Goal: Information Seeking & Learning: Find specific fact

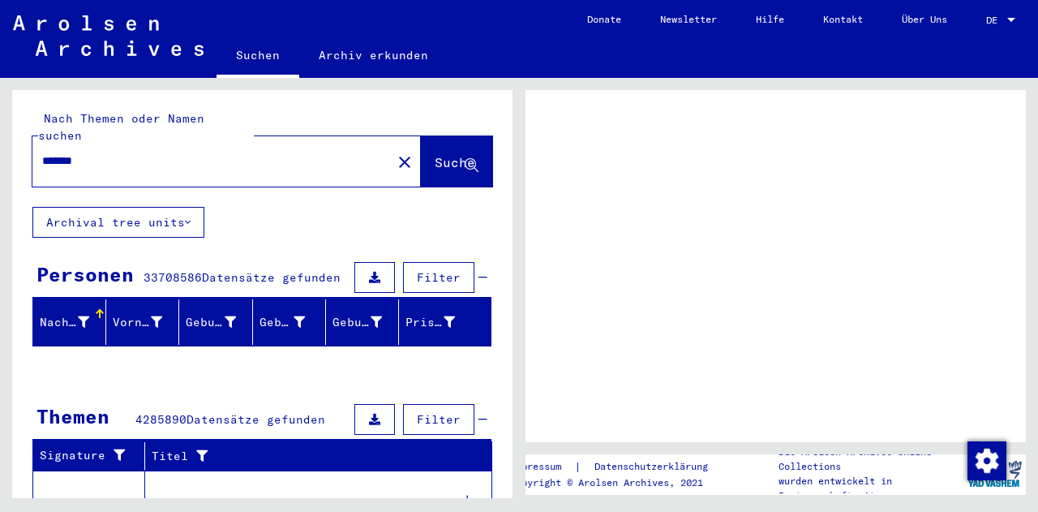
click at [781, 292] on div at bounding box center [775, 266] width 500 height 352
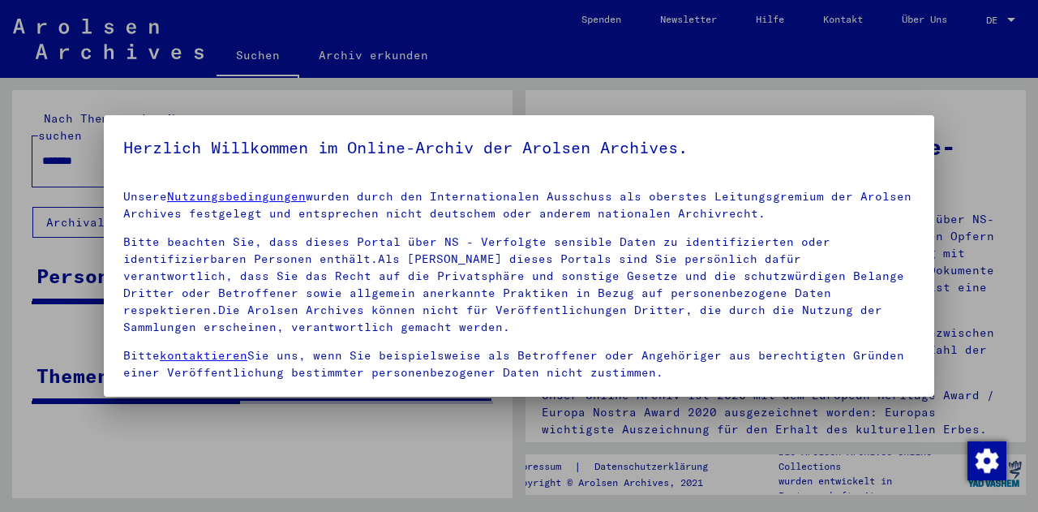
scroll to position [109, 0]
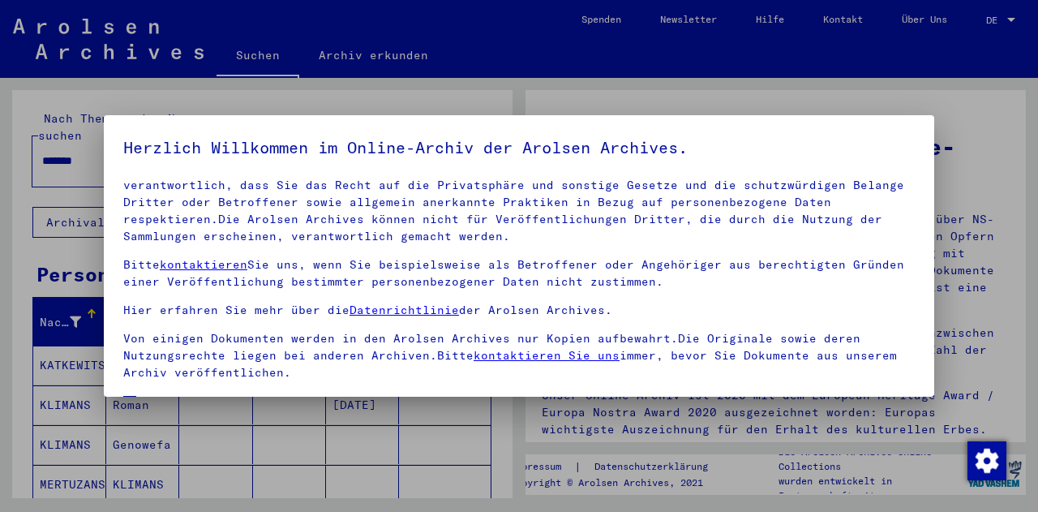
click at [126, 396] on span at bounding box center [129, 402] width 13 height 13
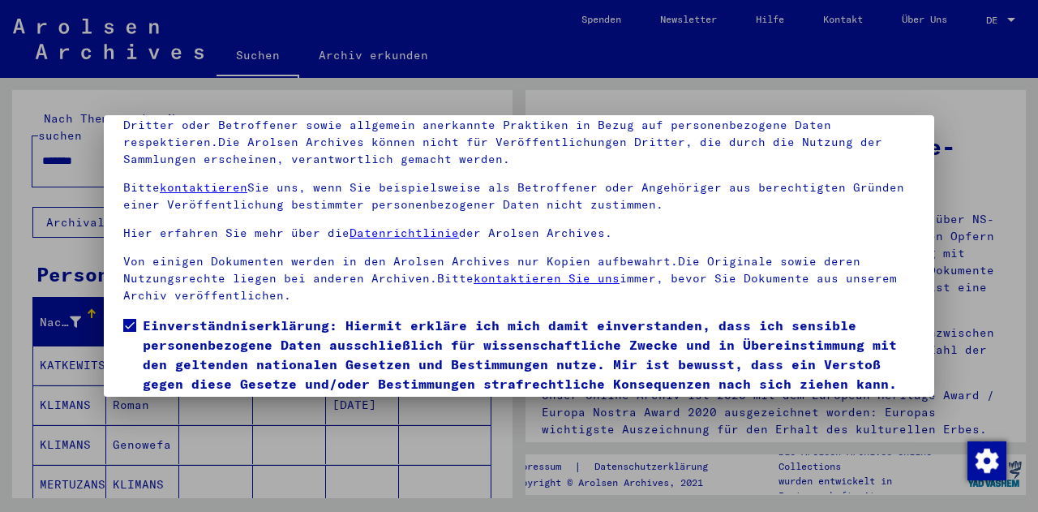
scroll to position [132, 0]
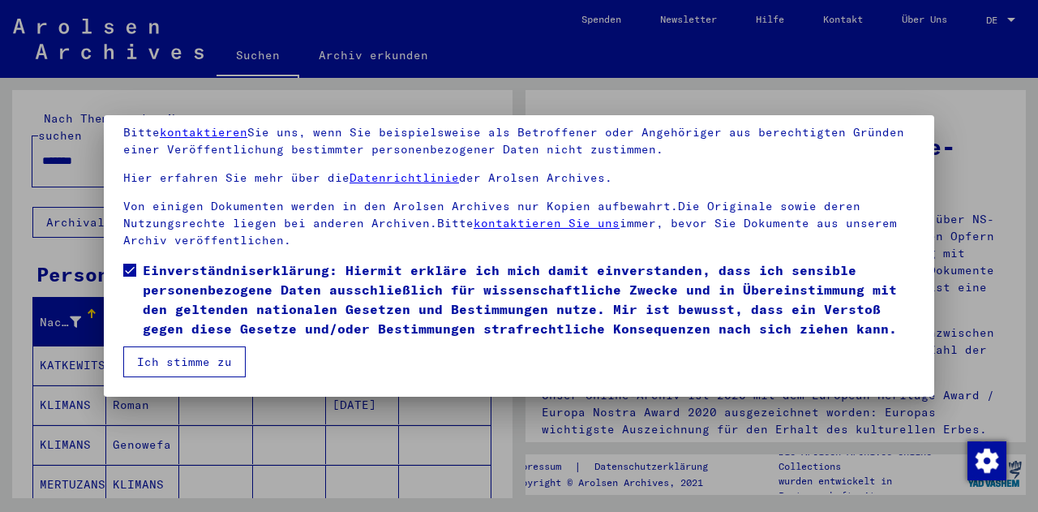
click at [198, 365] on button "Ich stimme zu" at bounding box center [184, 361] width 122 height 31
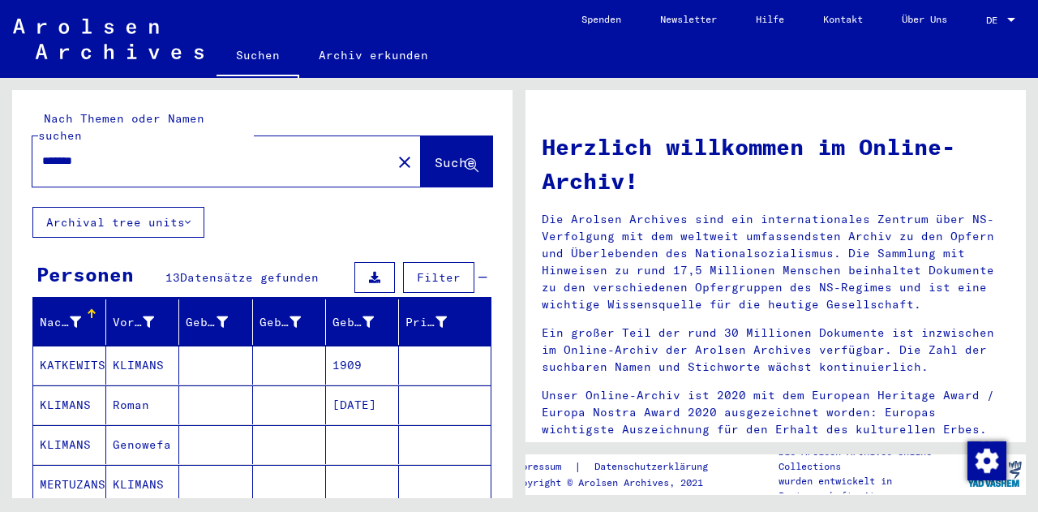
scroll to position [162, 0]
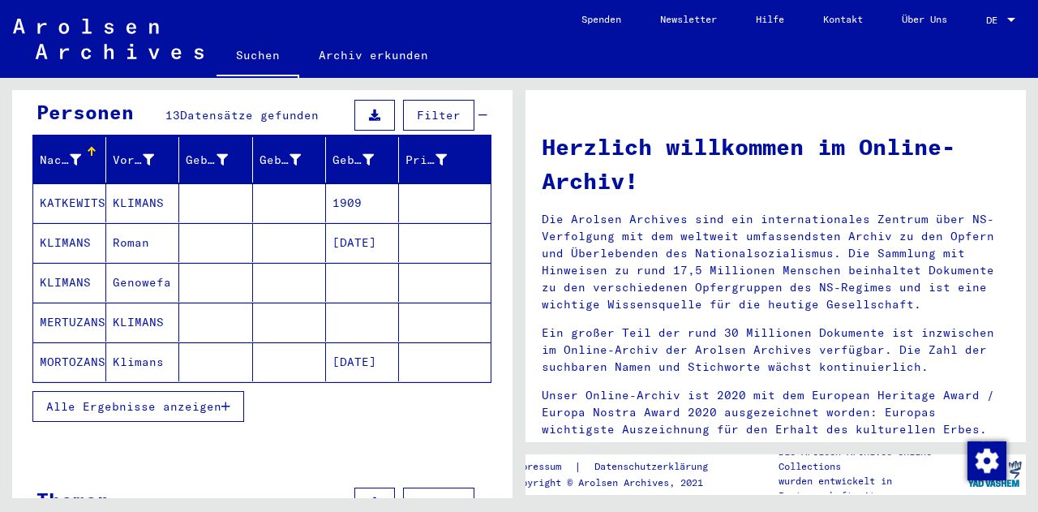
click at [227, 400] on icon "button" at bounding box center [225, 405] width 9 height 11
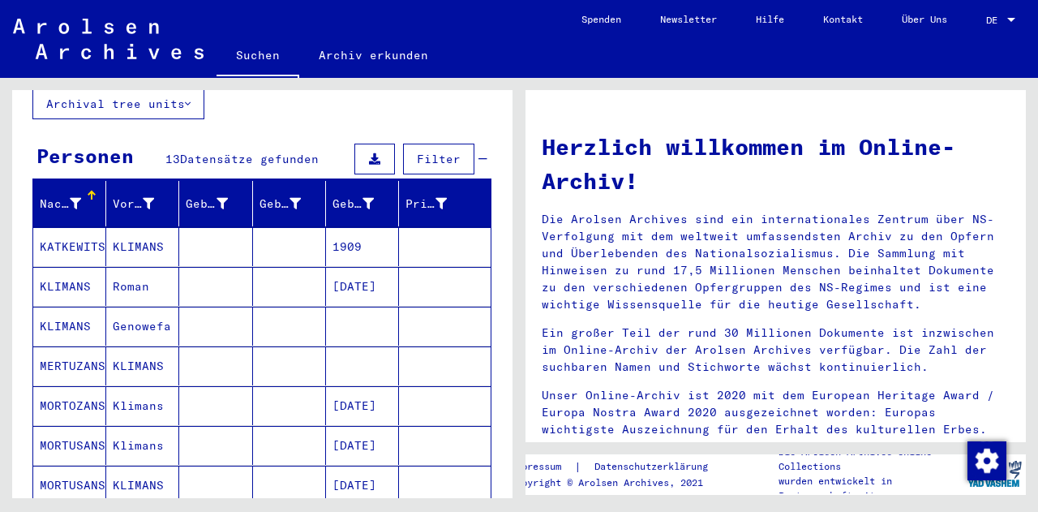
scroll to position [0, 0]
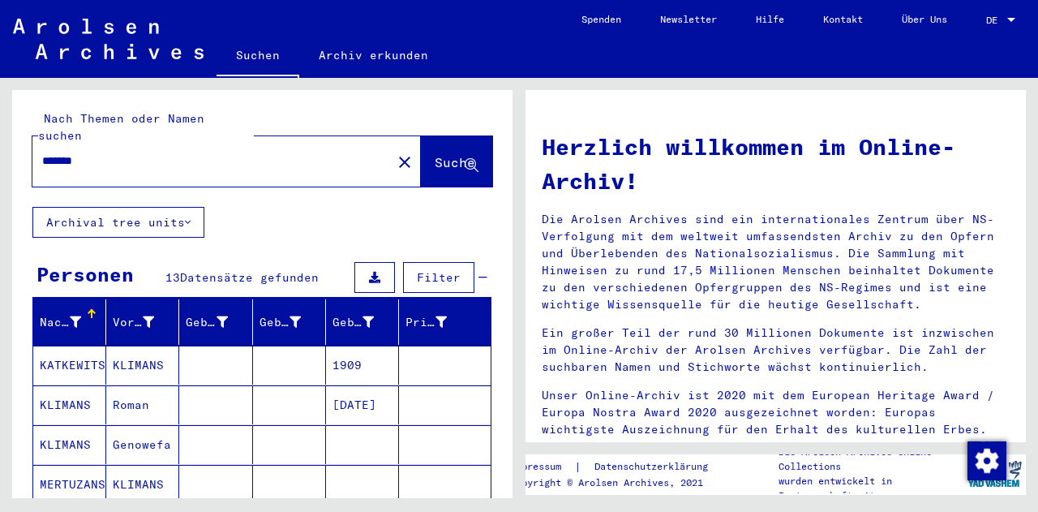
click at [39, 143] on div "*******" at bounding box center [202, 161] width 340 height 36
click at [129, 152] on input "*******" at bounding box center [207, 160] width 330 height 17
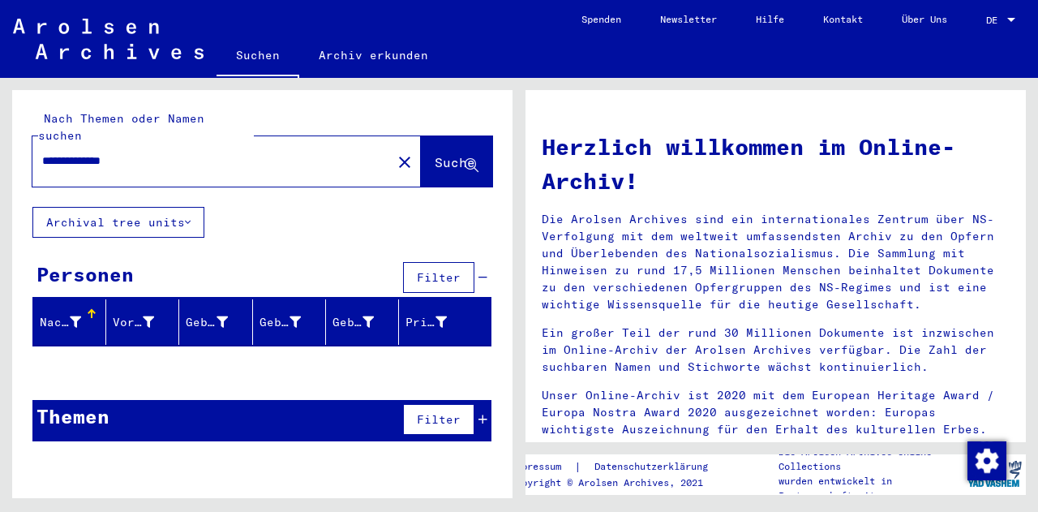
click at [435, 154] on span "Suche" at bounding box center [455, 162] width 41 height 16
drag, startPoint x: 167, startPoint y: 152, endPoint x: 0, endPoint y: 148, distance: 167.0
click at [0, 148] on div "**********" at bounding box center [259, 288] width 519 height 420
drag, startPoint x: 294, startPoint y: 215, endPoint x: 126, endPoint y: 203, distance: 168.3
click at [292, 215] on div "**********" at bounding box center [262, 272] width 500 height 364
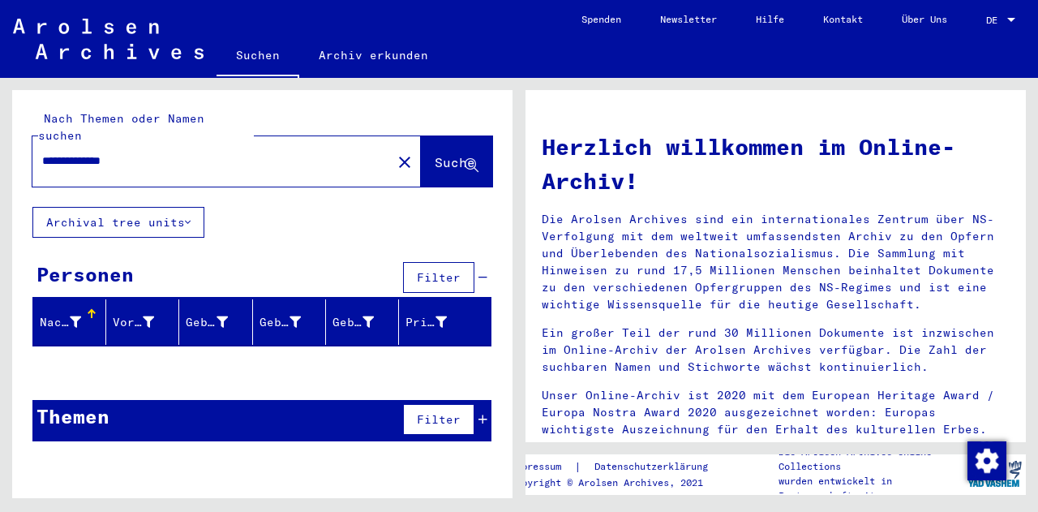
drag, startPoint x: 138, startPoint y: 139, endPoint x: 0, endPoint y: 140, distance: 137.8
click at [0, 140] on div "**********" at bounding box center [259, 288] width 519 height 420
type input "********"
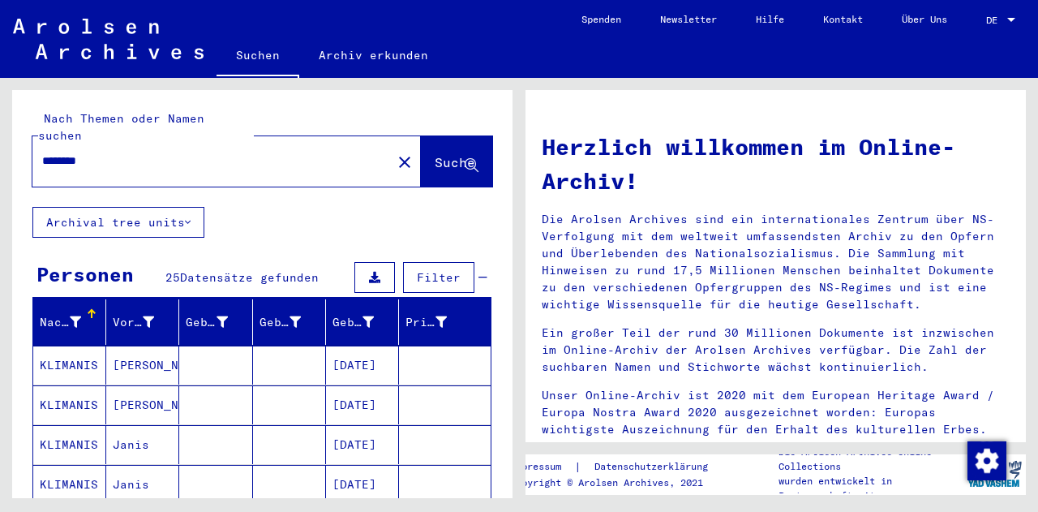
scroll to position [162, 0]
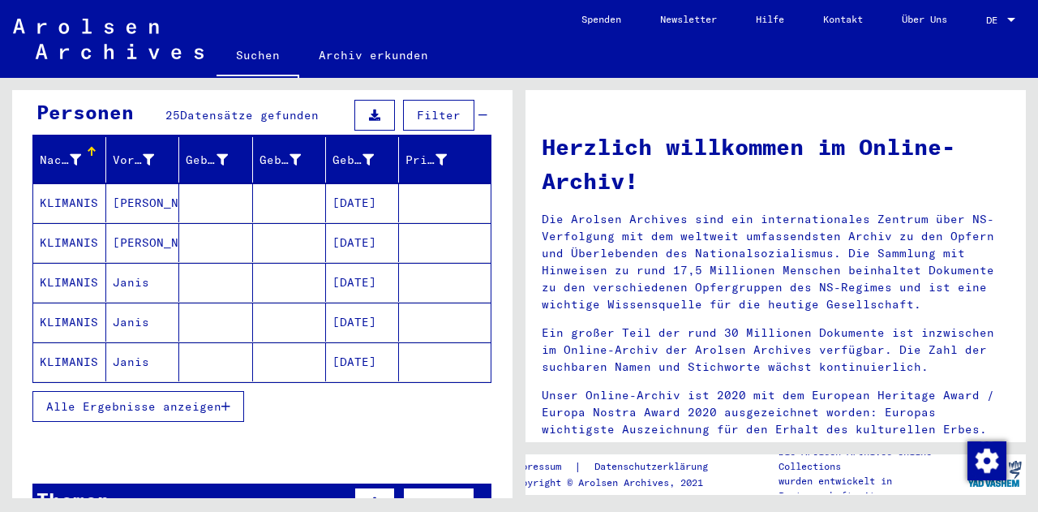
click at [226, 400] on icon "button" at bounding box center [225, 405] width 9 height 11
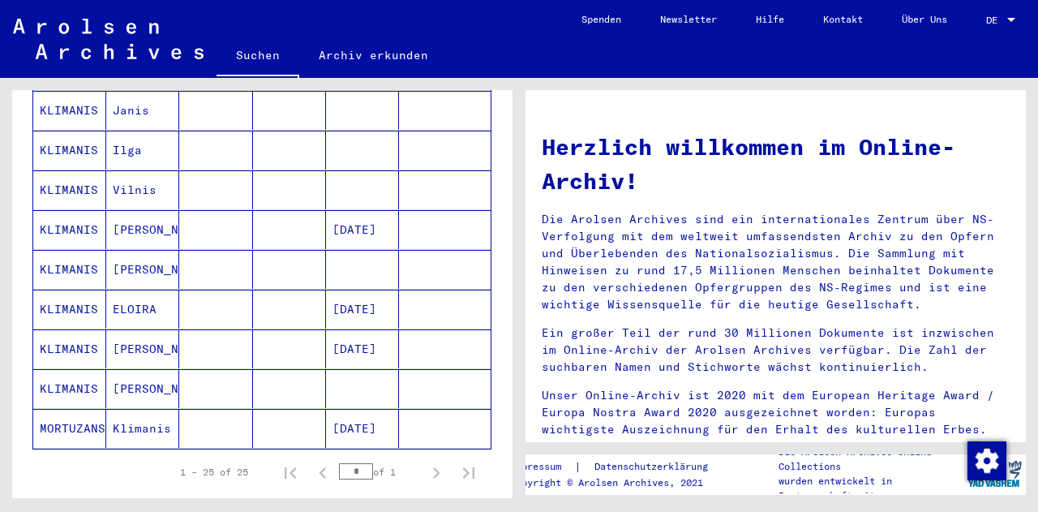
scroll to position [892, 0]
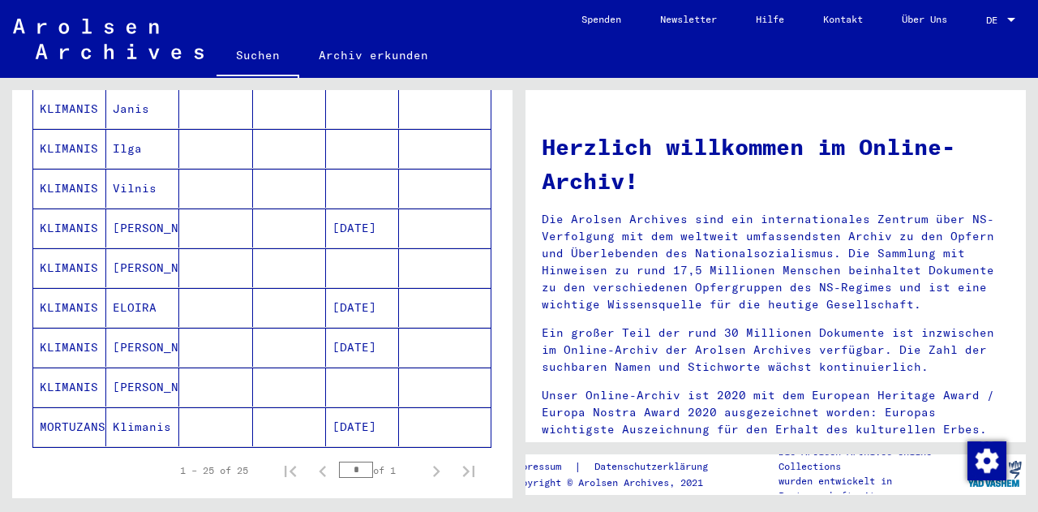
click at [124, 248] on mat-cell "[PERSON_NAME]" at bounding box center [142, 267] width 73 height 39
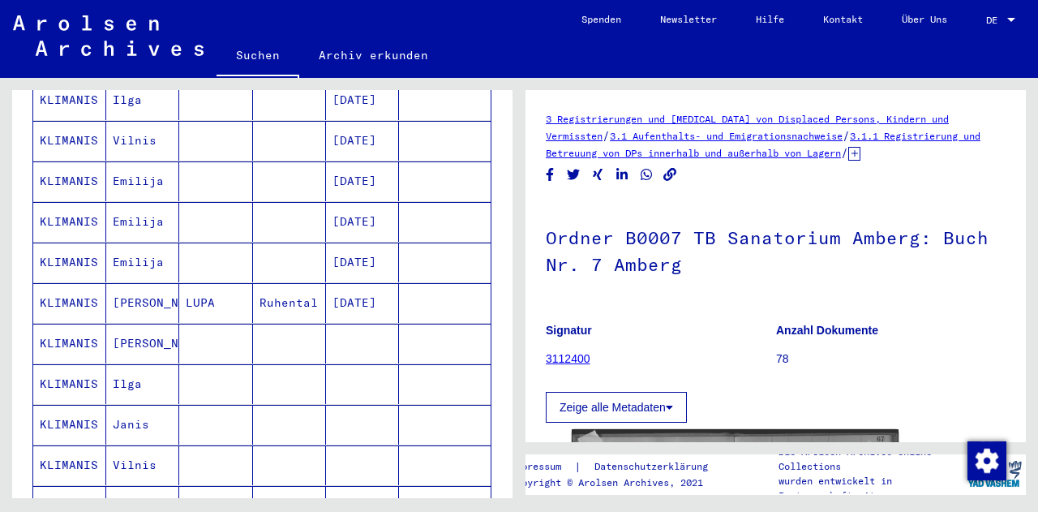
scroll to position [414, 0]
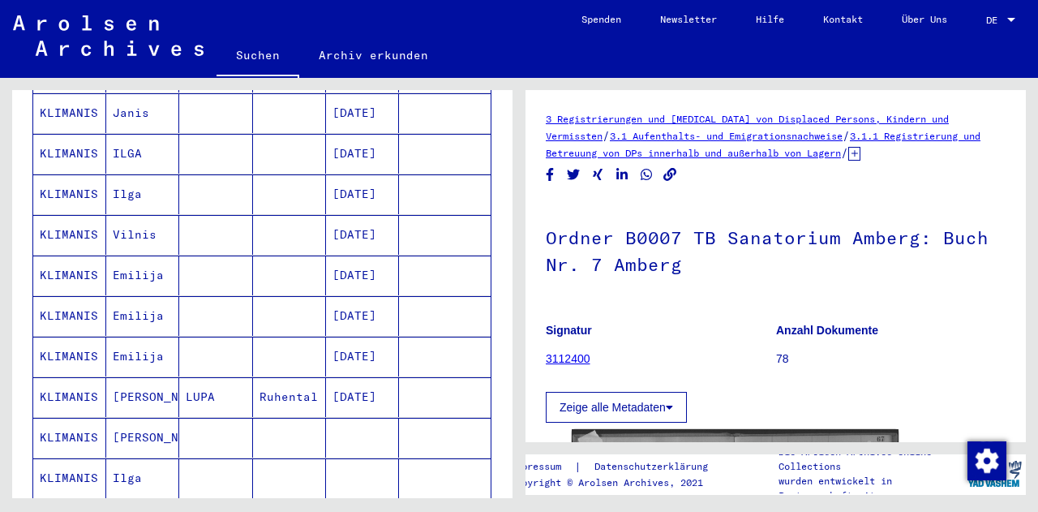
click at [144, 296] on mat-cell "Emilija" at bounding box center [142, 316] width 73 height 40
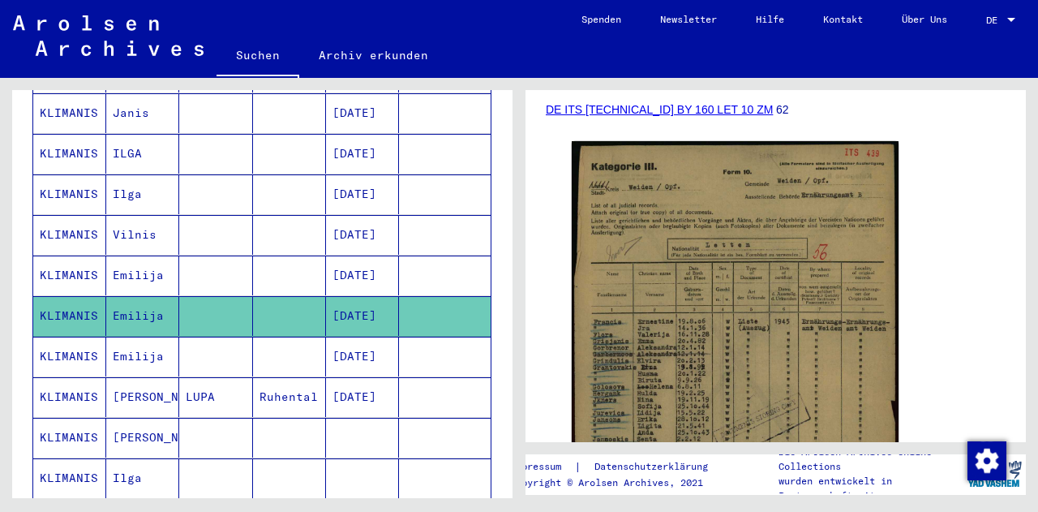
scroll to position [243, 0]
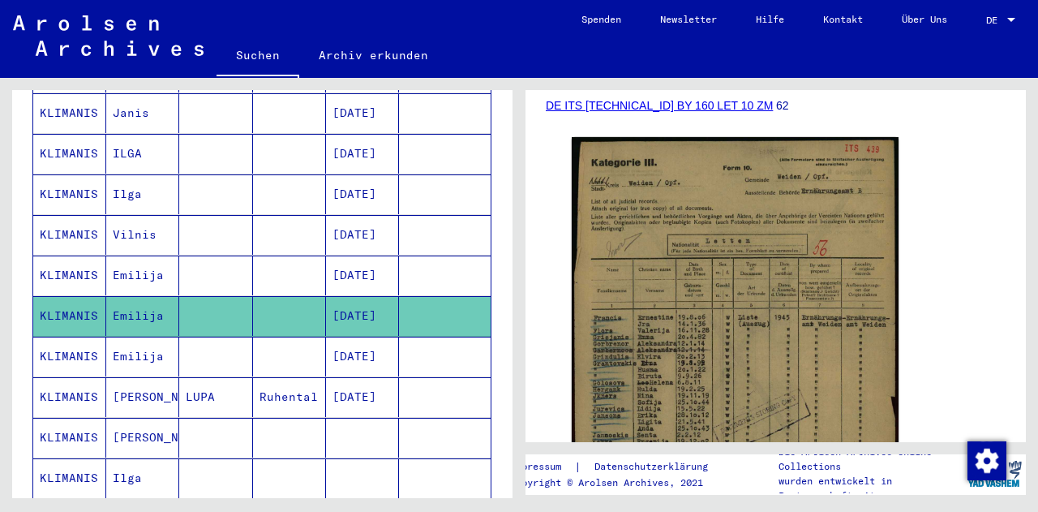
click at [625, 366] on img at bounding box center [735, 366] width 327 height 459
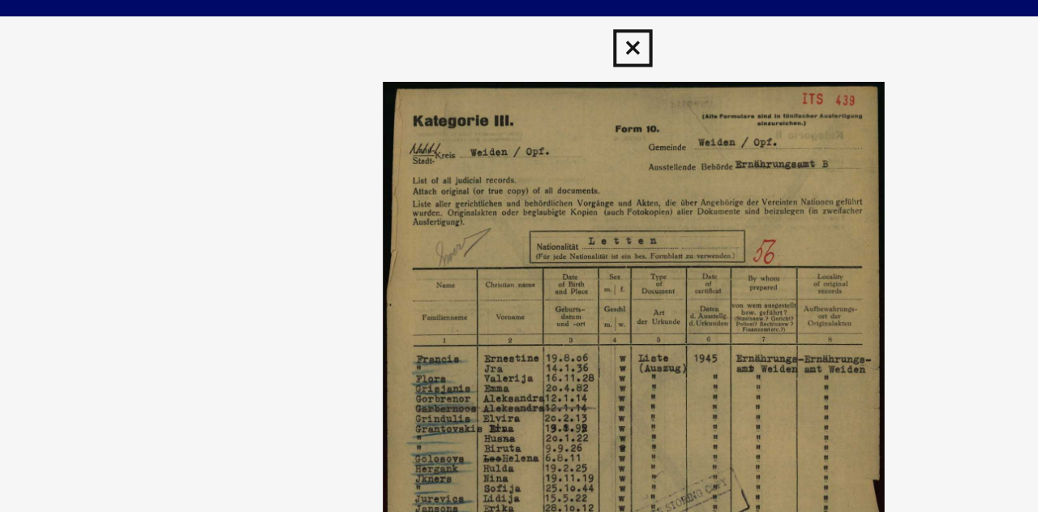
click at [520, 24] on icon at bounding box center [518, 24] width 19 height 19
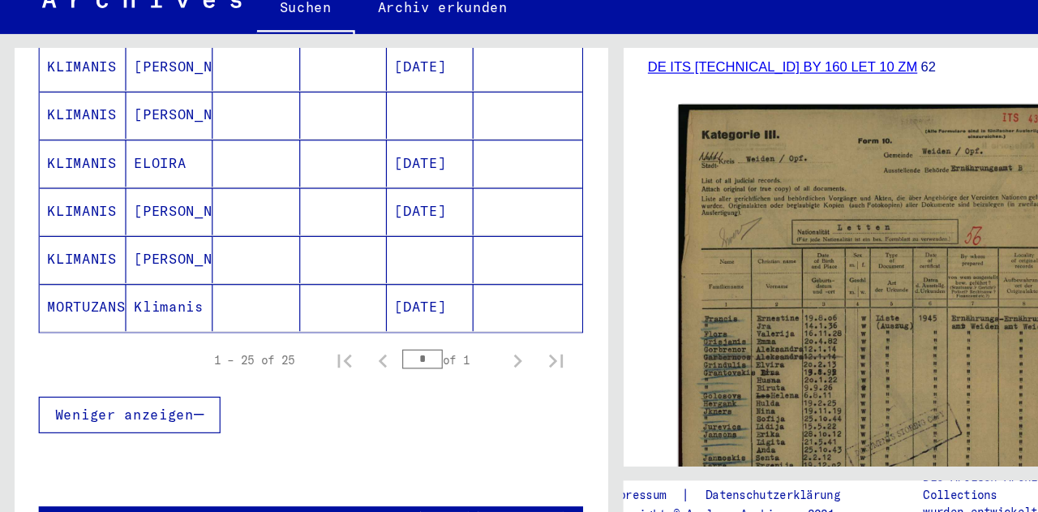
scroll to position [619, 0]
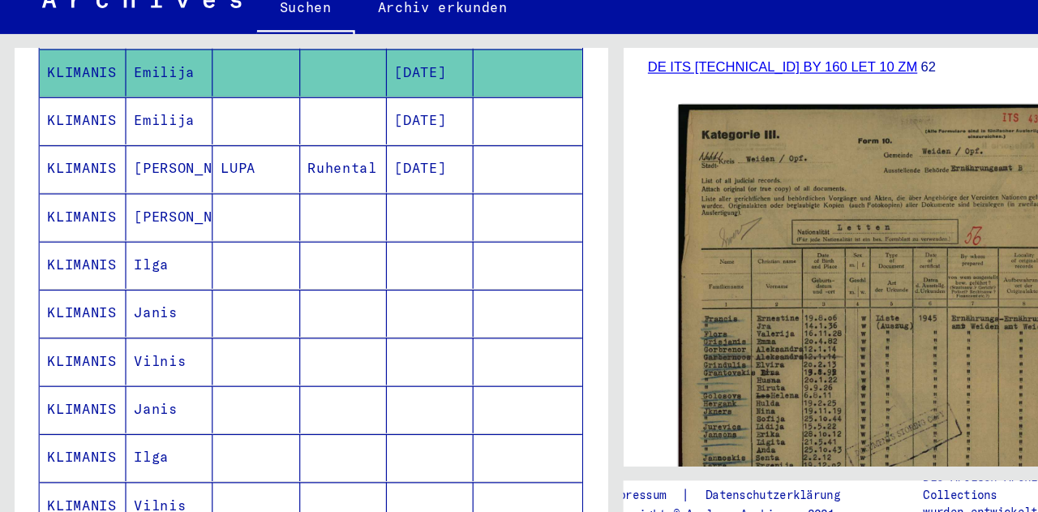
click at [160, 172] on mat-cell "[PERSON_NAME]" at bounding box center [142, 192] width 73 height 40
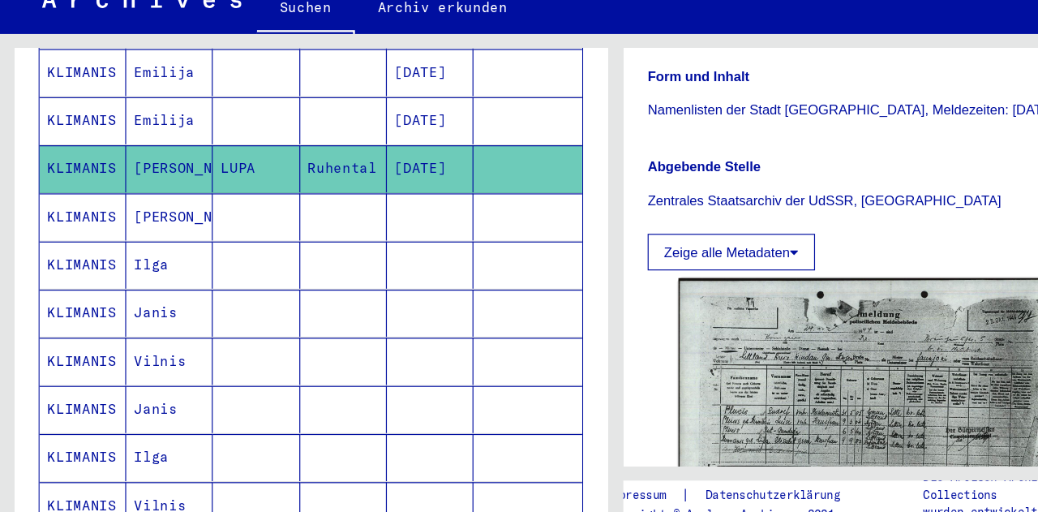
scroll to position [410, 0]
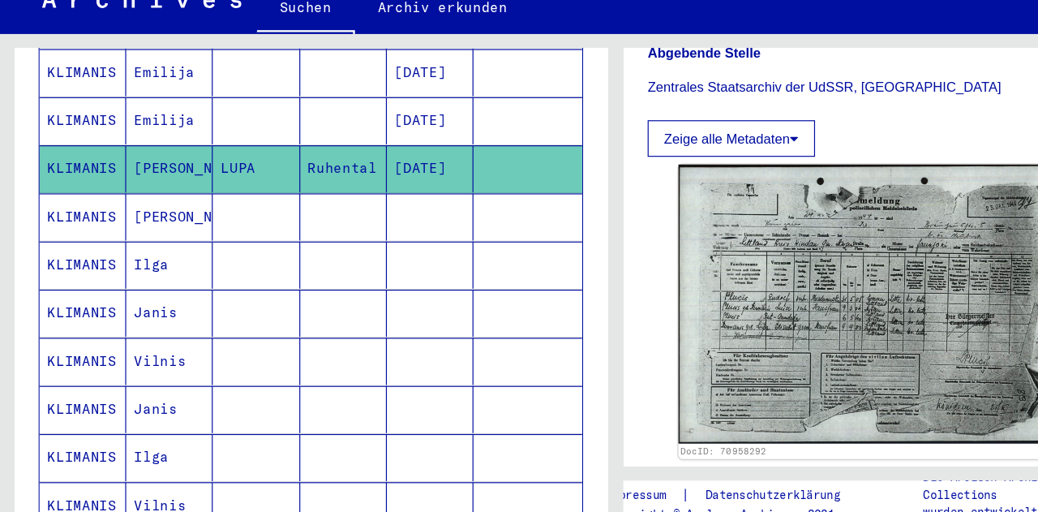
click at [696, 329] on img at bounding box center [735, 305] width 327 height 234
